Goal: Information Seeking & Learning: Learn about a topic

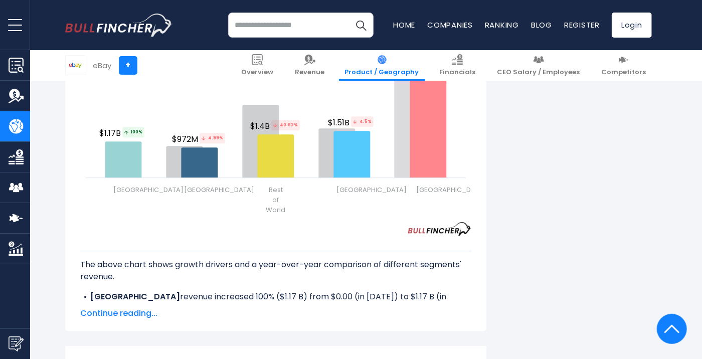
scroll to position [1341, 0]
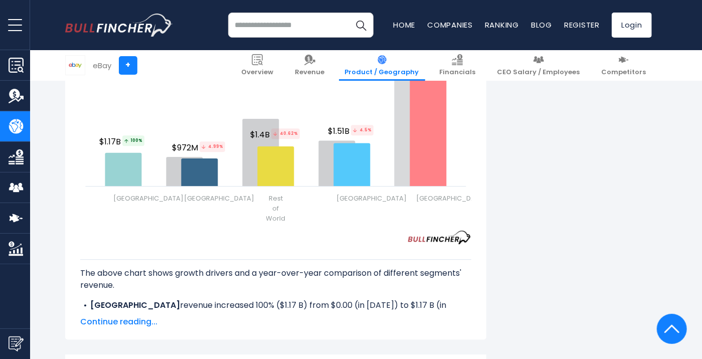
scroll to position [1341, 0]
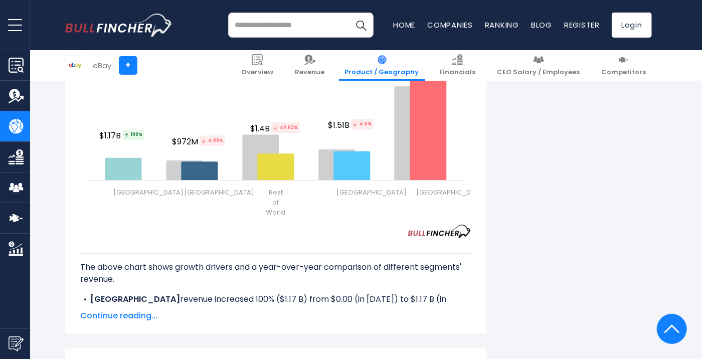
scroll to position [1341, 0]
